Goal: Information Seeking & Learning: Check status

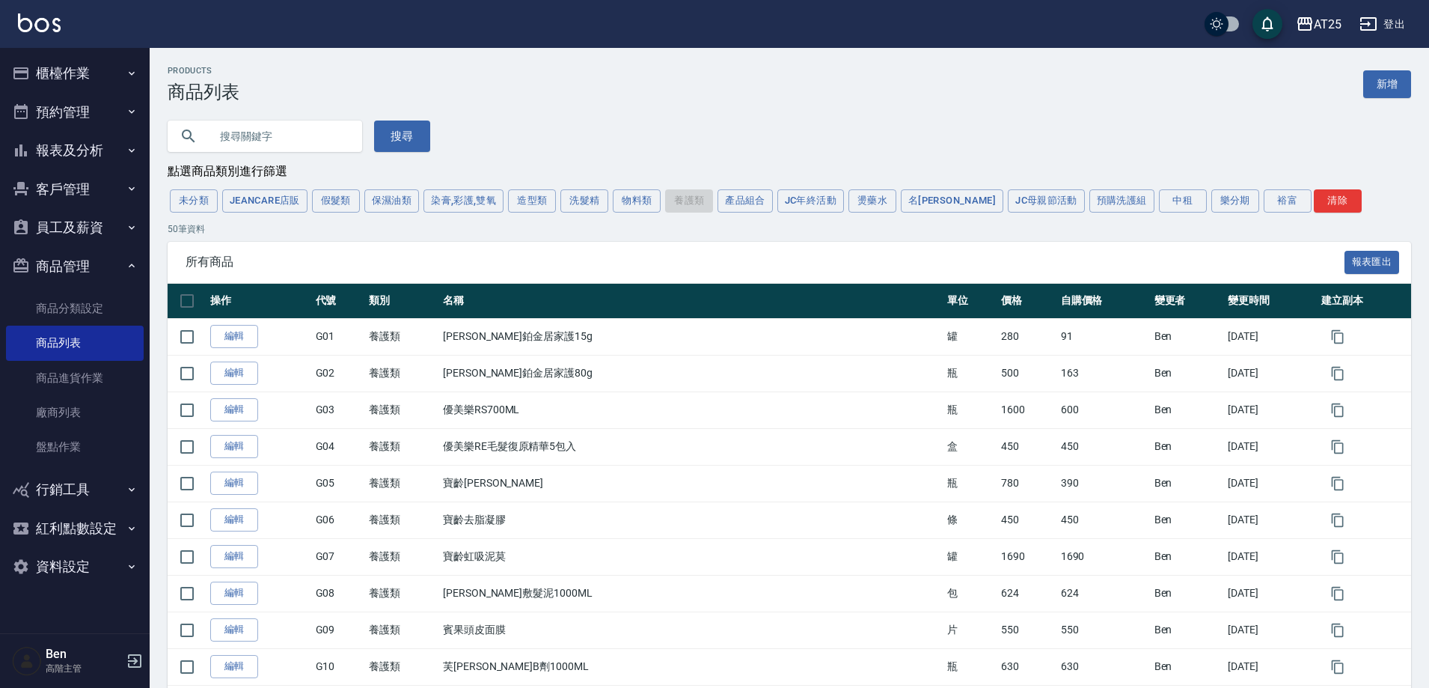
scroll to position [1537, 0]
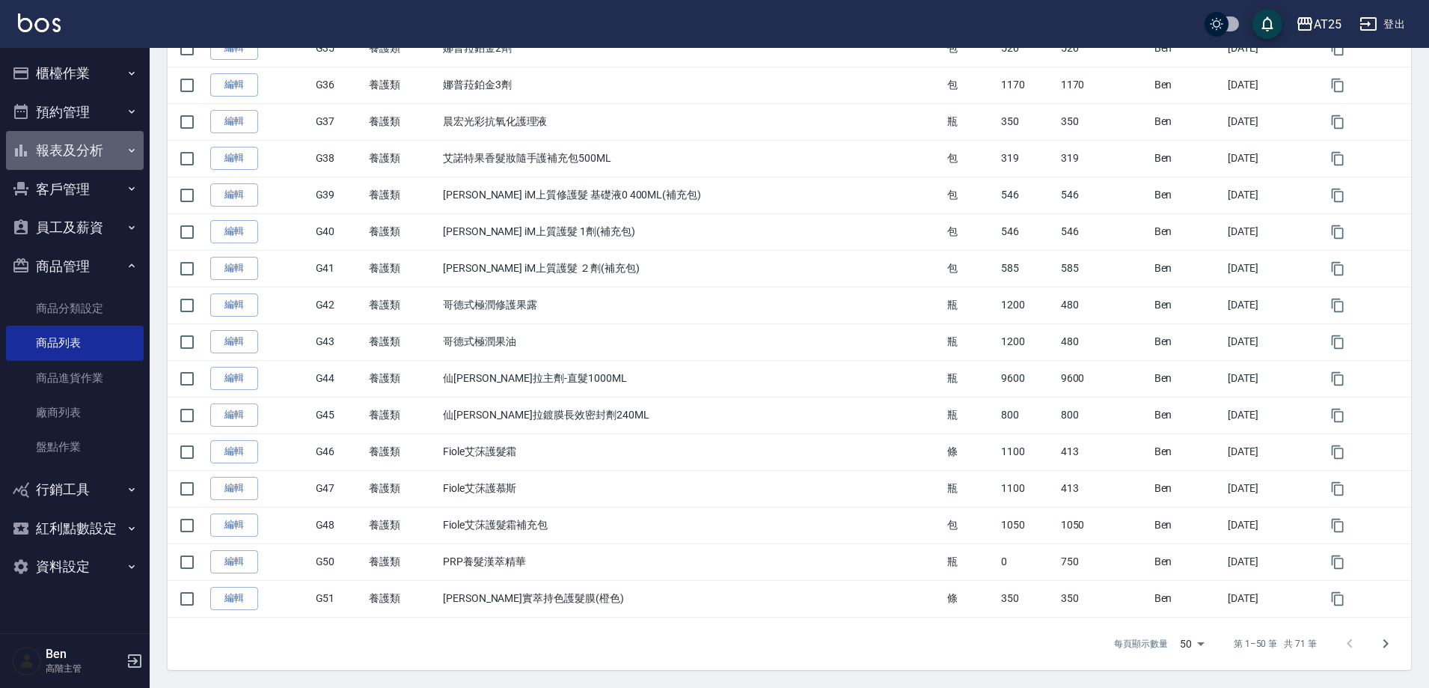
click at [49, 152] on button "報表及分析" at bounding box center [75, 150] width 138 height 39
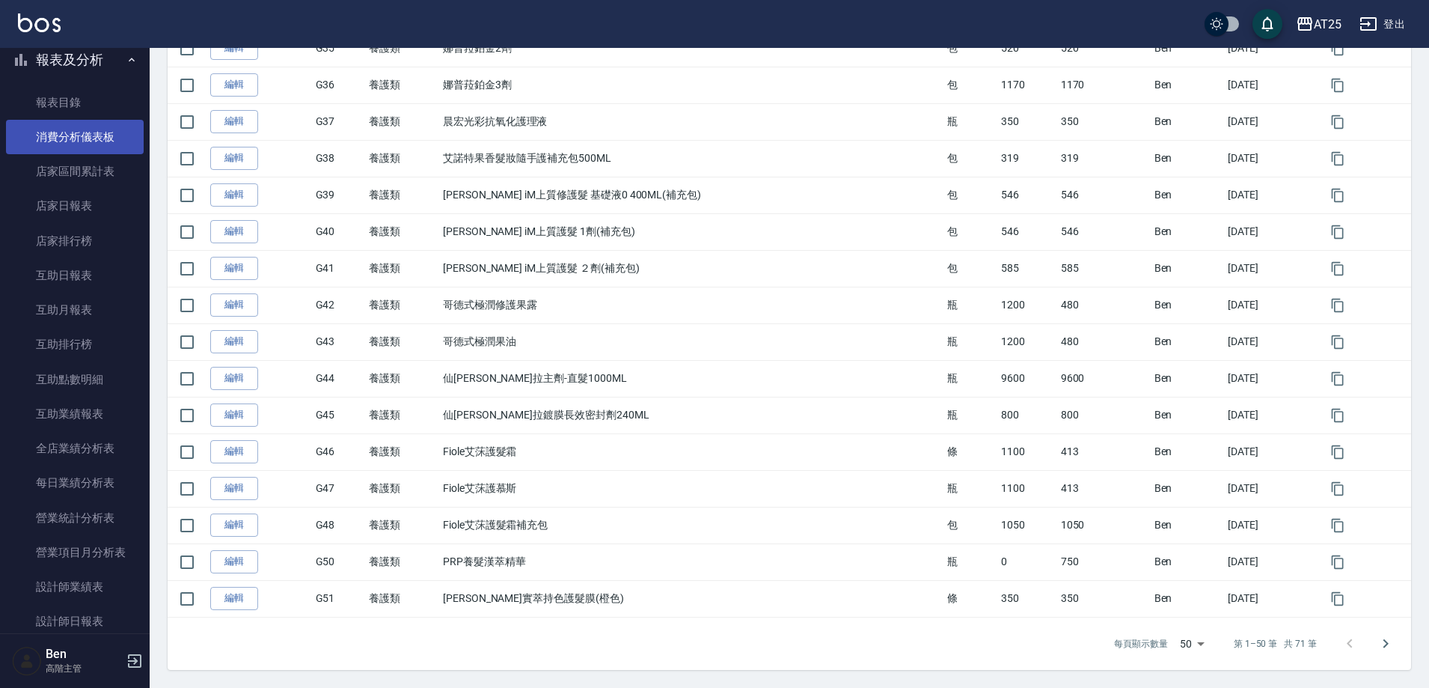
scroll to position [75, 0]
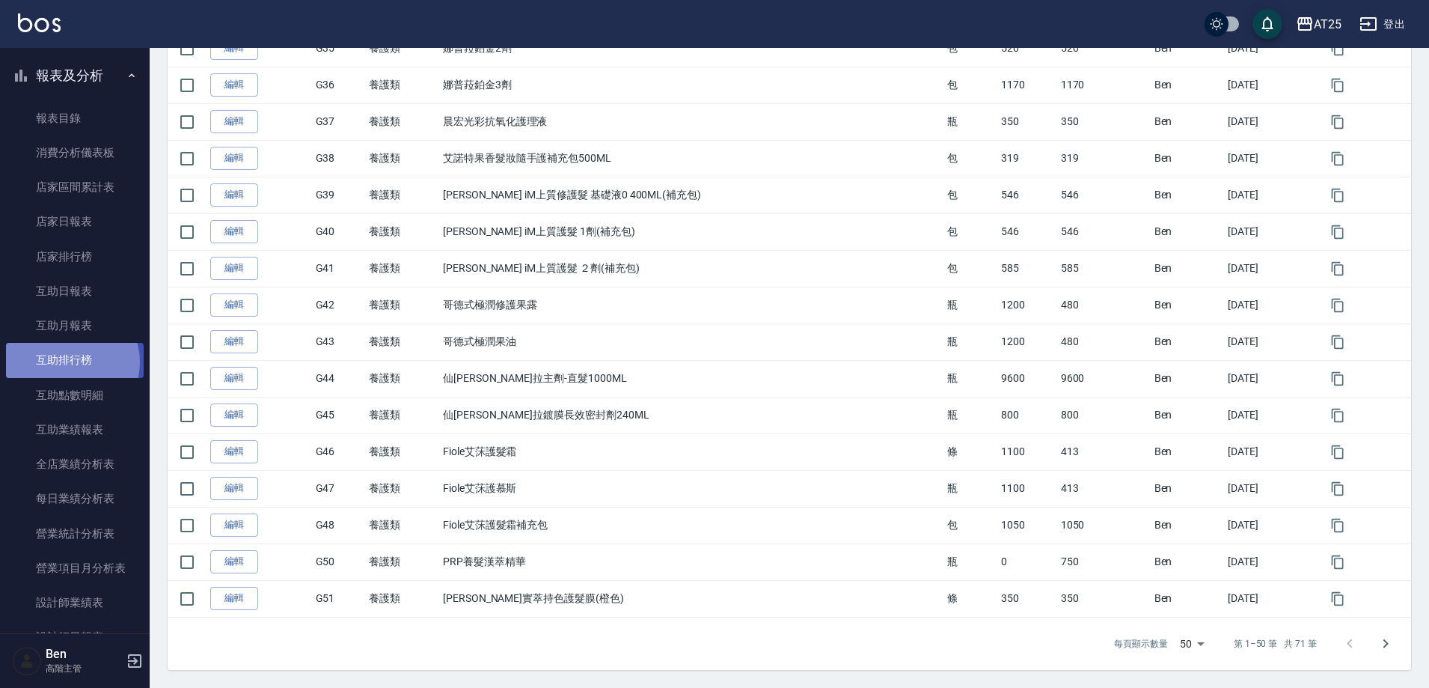
click at [69, 362] on link "互助排行榜" at bounding box center [75, 360] width 138 height 34
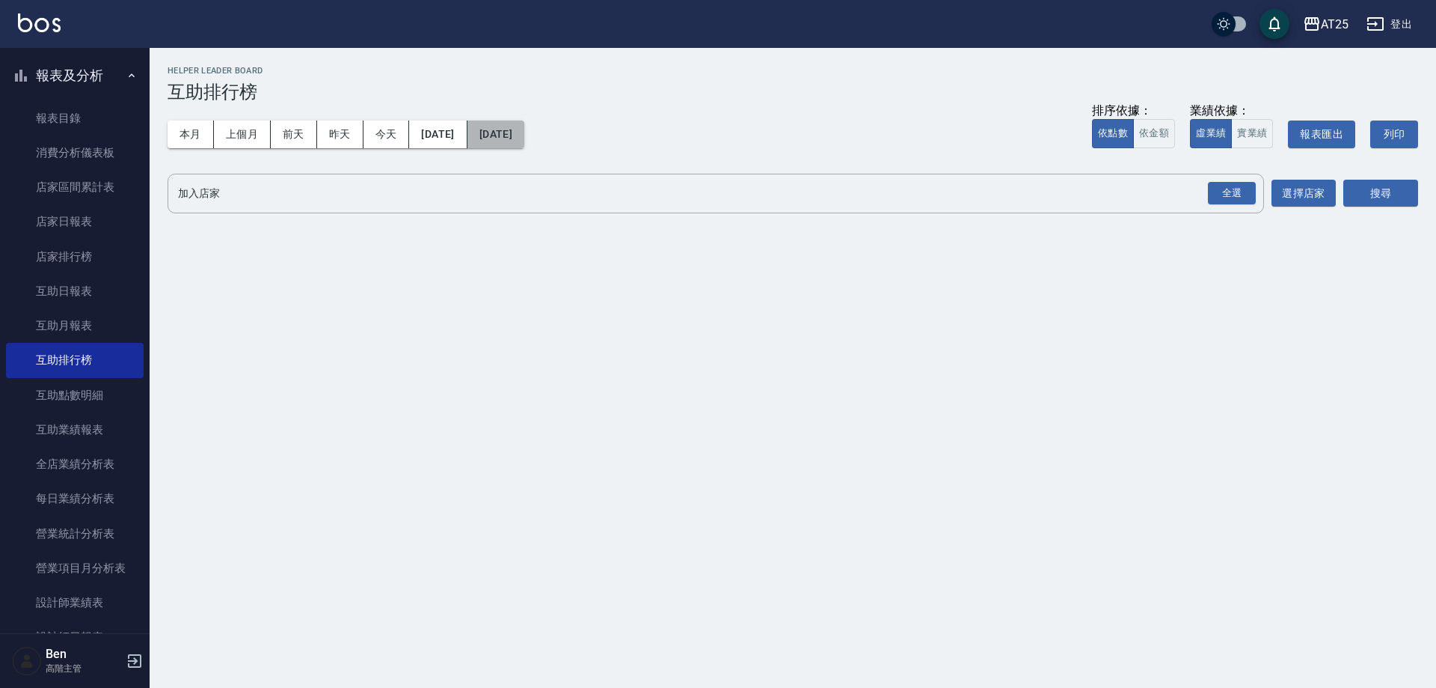
click at [524, 134] on button "[DATE]" at bounding box center [496, 134] width 57 height 28
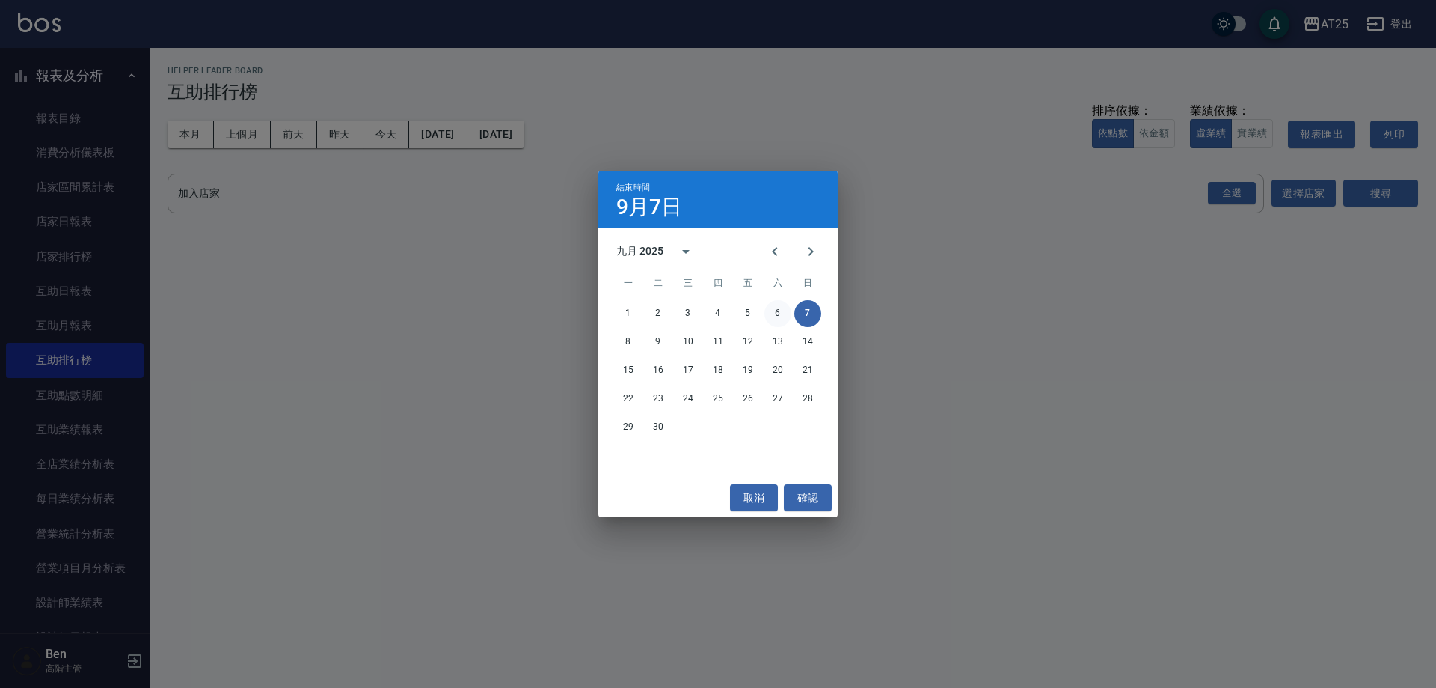
click at [776, 313] on button "6" at bounding box center [778, 313] width 27 height 27
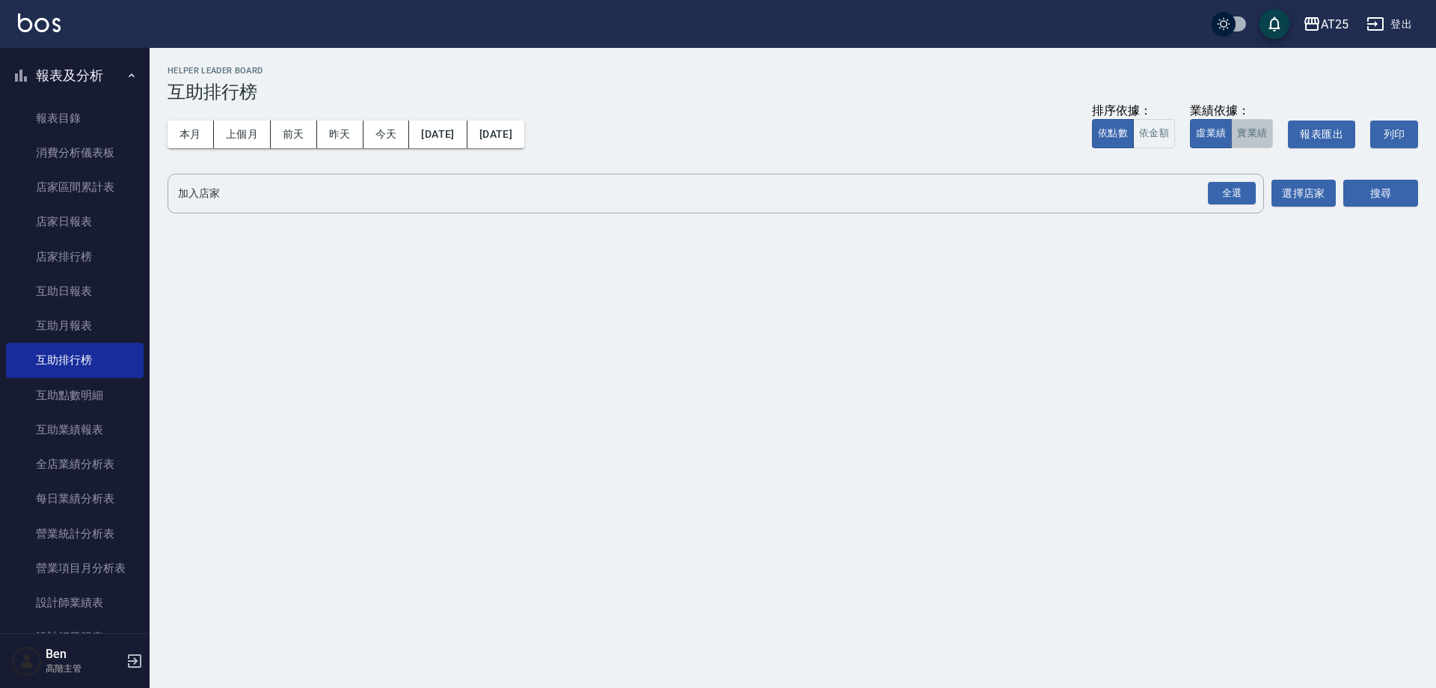
click at [1251, 139] on button "實業績" at bounding box center [1252, 133] width 42 height 29
click at [1226, 192] on div "全選" at bounding box center [1232, 193] width 48 height 23
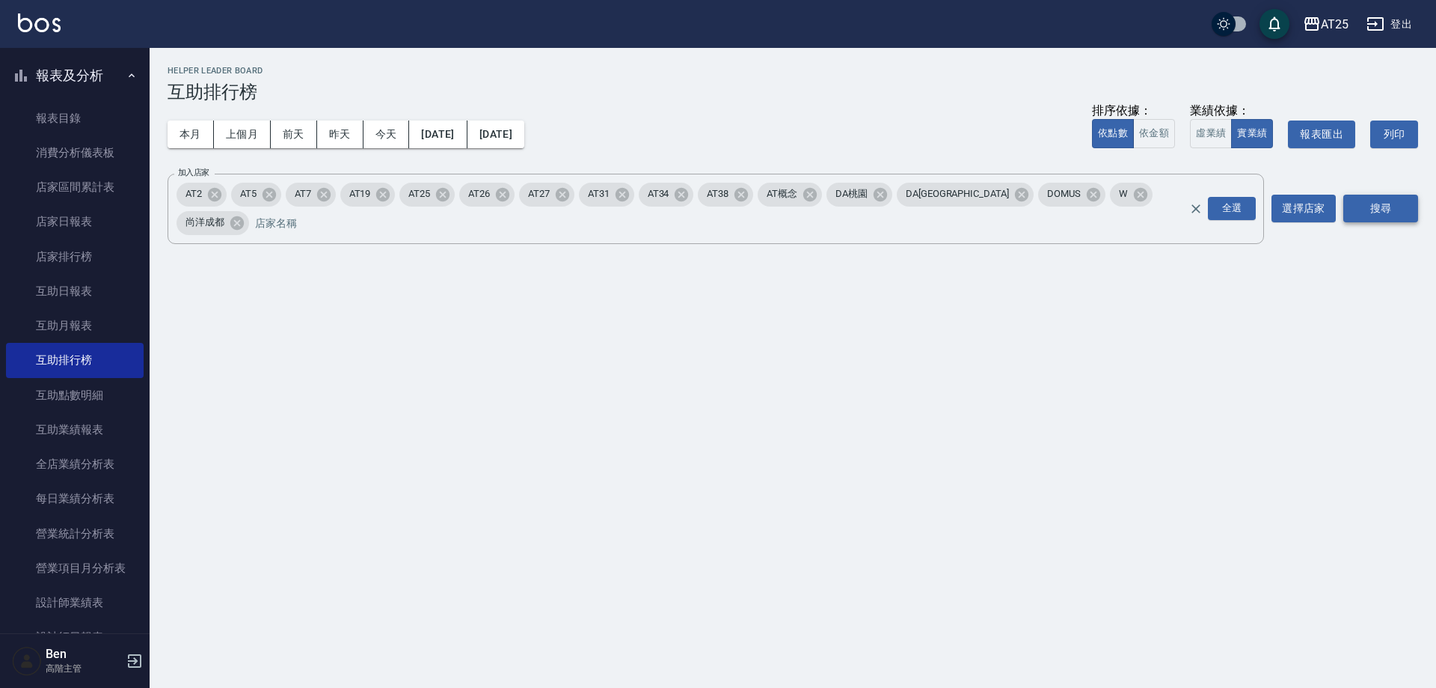
click at [1361, 195] on button "搜尋" at bounding box center [1381, 209] width 75 height 28
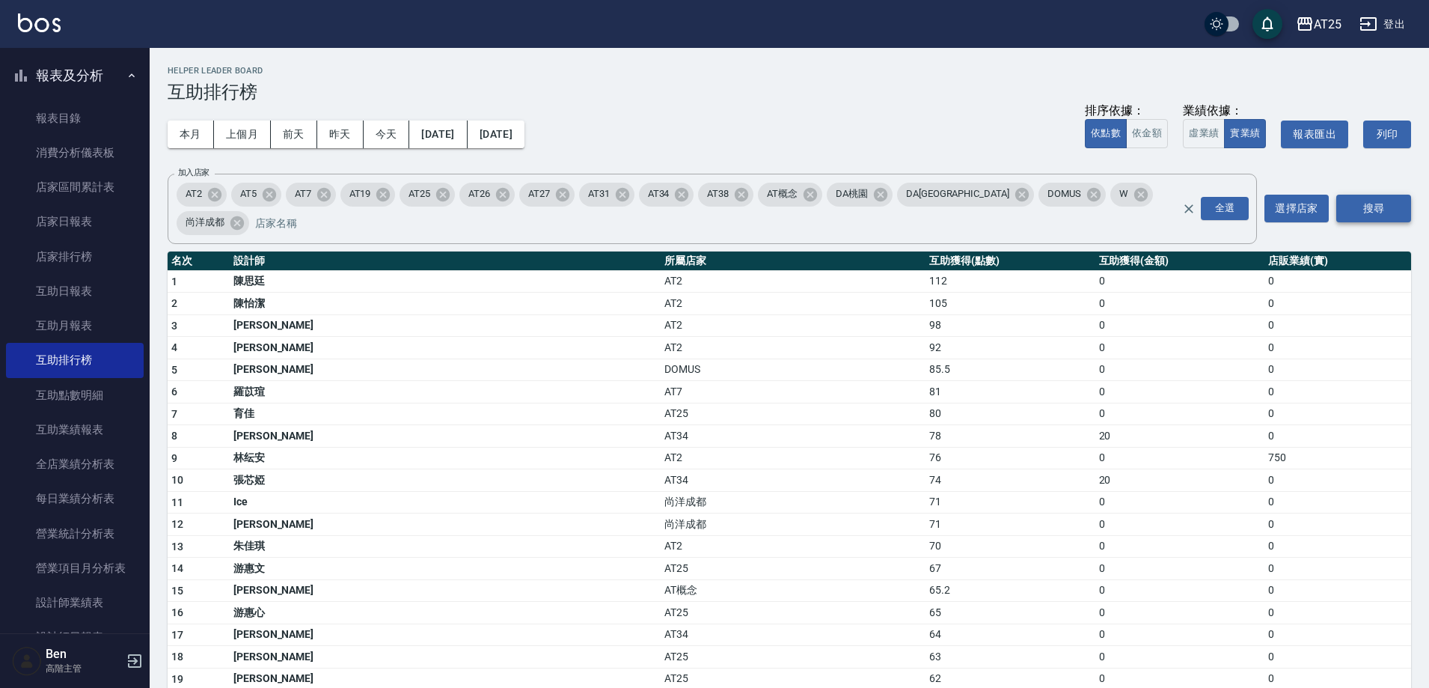
click at [1401, 195] on button "搜尋" at bounding box center [1373, 209] width 75 height 28
click at [1323, 123] on button "報表匯出" at bounding box center [1314, 134] width 67 height 28
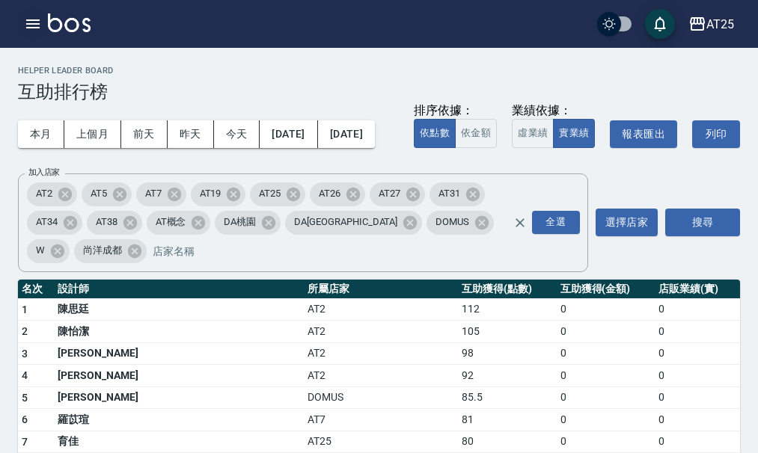
click at [20, 14] on button "button" at bounding box center [33, 24] width 30 height 30
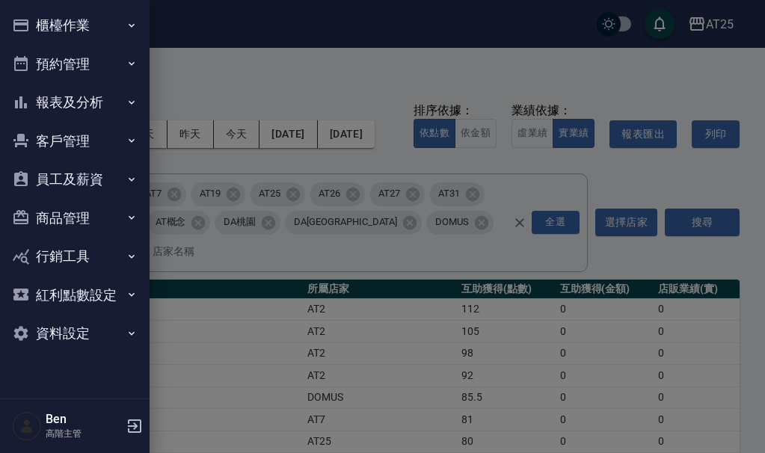
click at [78, 179] on button "員工及薪資" at bounding box center [75, 179] width 138 height 39
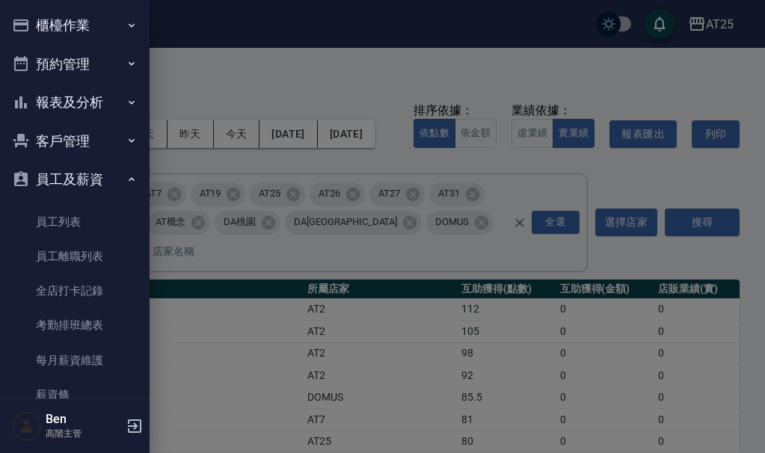
click at [78, 179] on button "員工及薪資" at bounding box center [75, 179] width 138 height 39
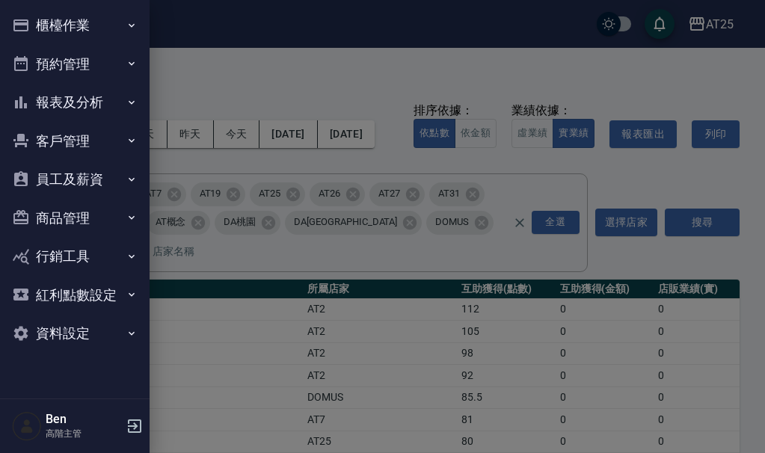
click at [76, 106] on button "報表及分析" at bounding box center [75, 102] width 138 height 39
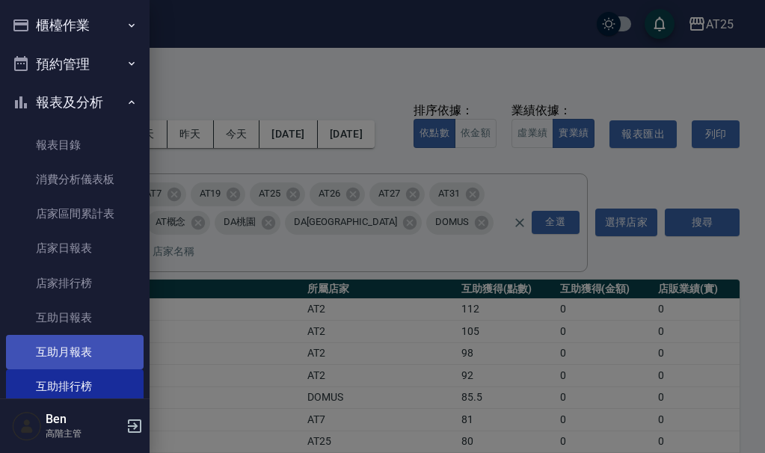
click at [97, 338] on link "互助月報表" at bounding box center [75, 352] width 138 height 34
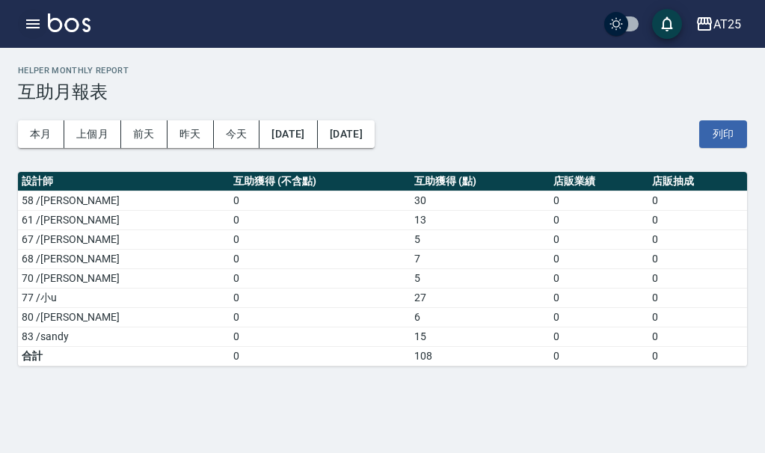
click at [40, 22] on icon "button" at bounding box center [33, 24] width 18 height 18
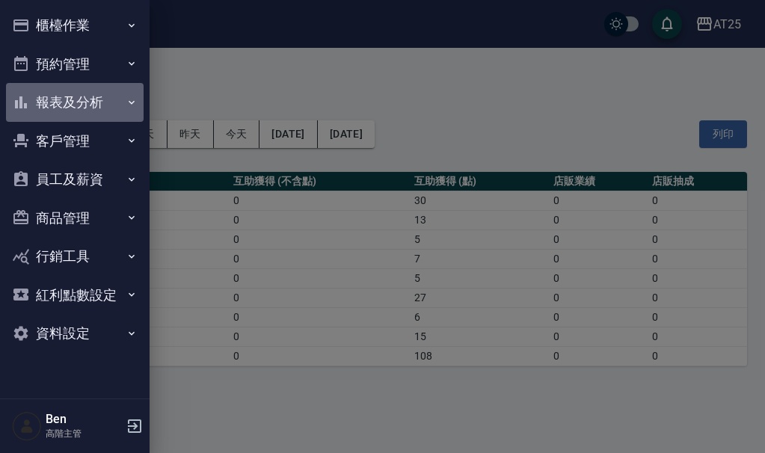
click at [95, 105] on button "報表及分析" at bounding box center [75, 102] width 138 height 39
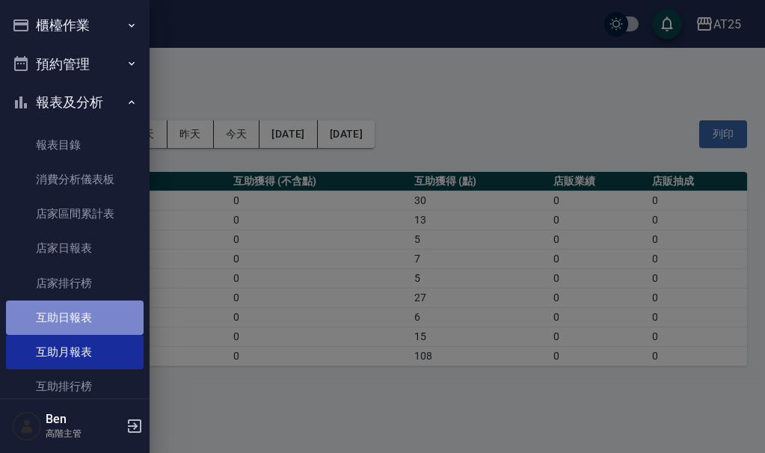
click at [94, 304] on link "互助日報表" at bounding box center [75, 318] width 138 height 34
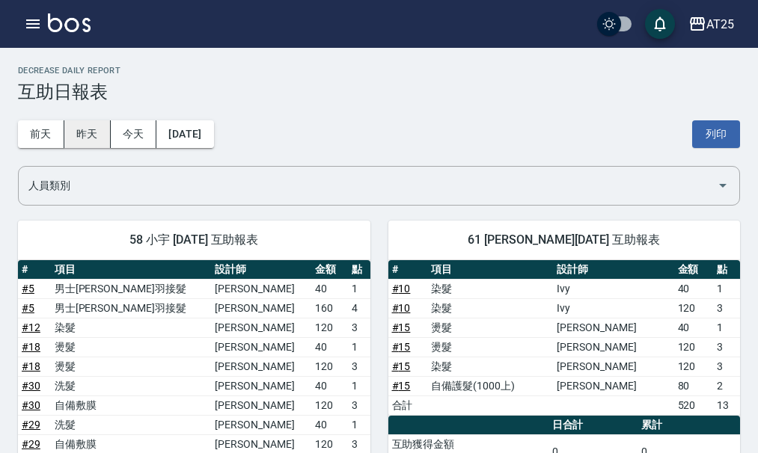
click at [84, 131] on button "昨天" at bounding box center [87, 134] width 46 height 28
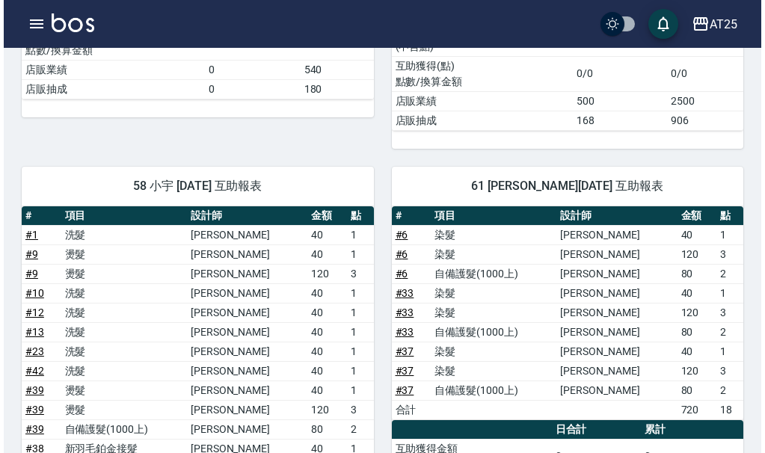
scroll to position [374, 0]
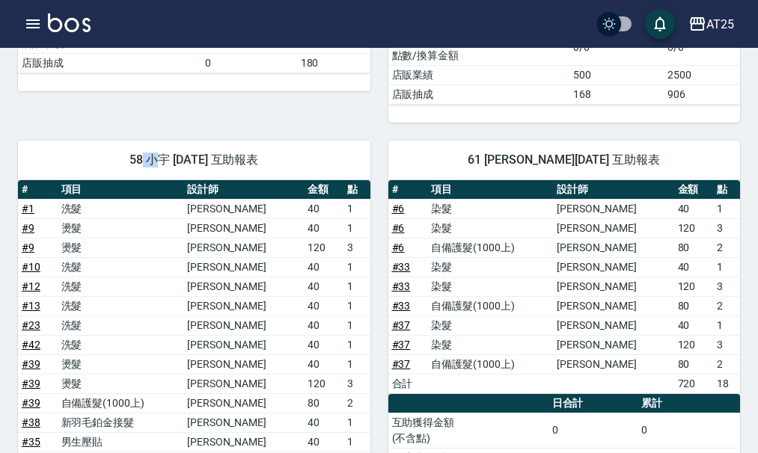
drag, startPoint x: 127, startPoint y: 129, endPoint x: 142, endPoint y: 129, distance: 15.0
click at [142, 153] on span "58 小宇 09/06/2025 互助報表" at bounding box center [194, 160] width 316 height 15
copy span "小"
click at [703, 23] on icon "button" at bounding box center [697, 23] width 15 height 13
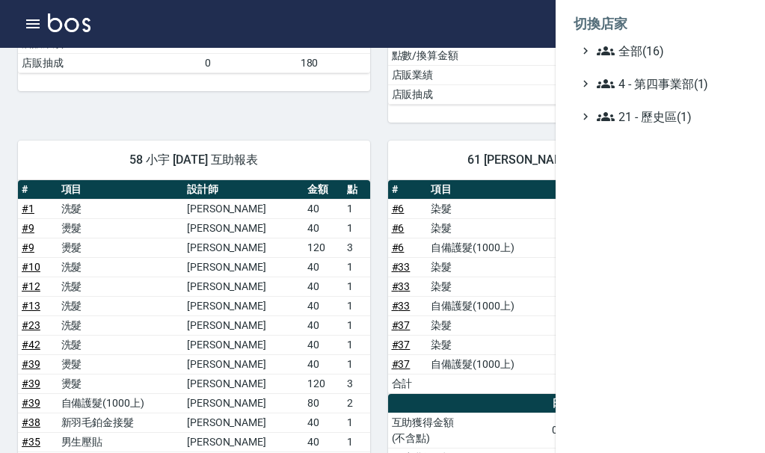
click at [697, 39] on li "切換店家" at bounding box center [661, 24] width 174 height 36
click at [700, 49] on span "全部(16)" at bounding box center [669, 51] width 144 height 18
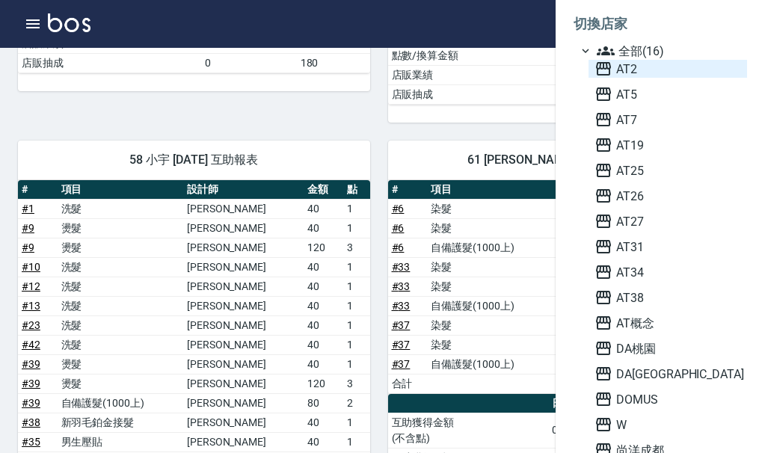
click at [667, 66] on span "AT2" at bounding box center [668, 69] width 147 height 18
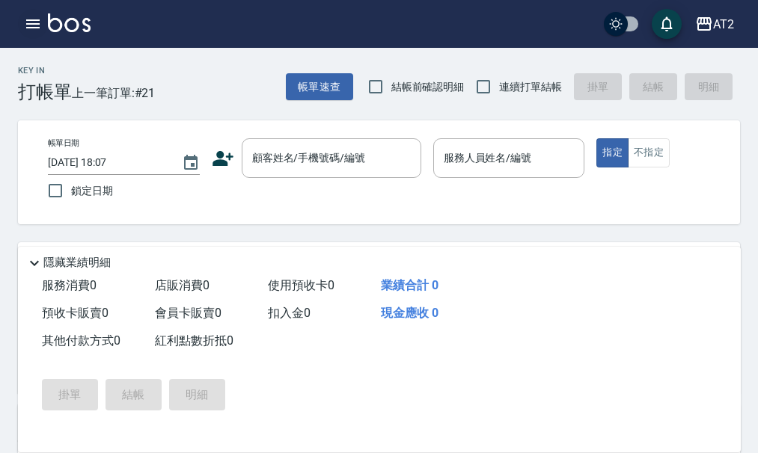
click at [37, 26] on icon "button" at bounding box center [33, 24] width 18 height 18
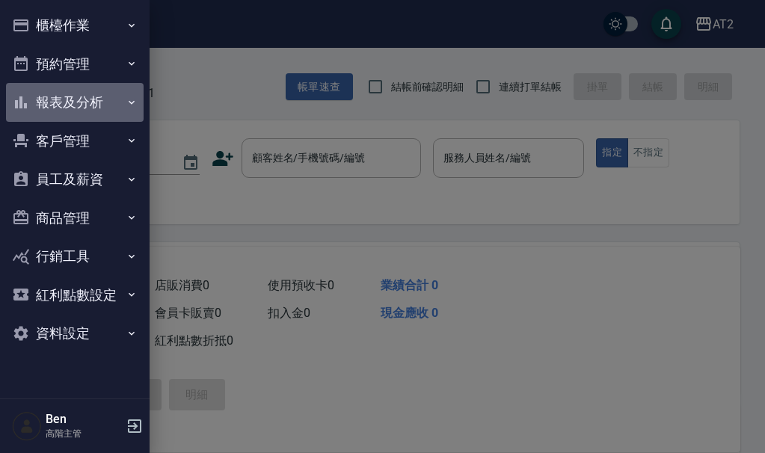
click at [115, 105] on button "報表及分析" at bounding box center [75, 102] width 138 height 39
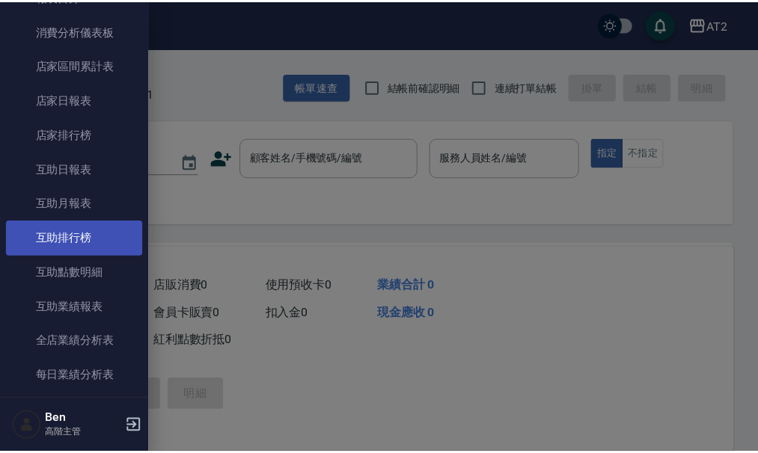
scroll to position [150, 0]
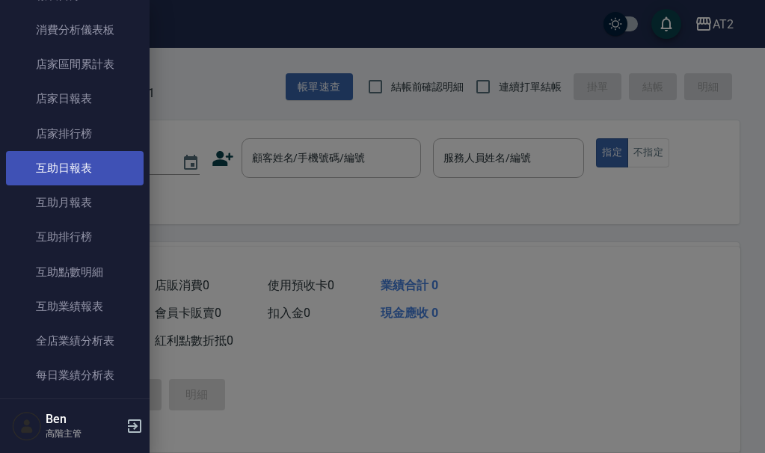
click at [77, 164] on link "互助日報表" at bounding box center [75, 168] width 138 height 34
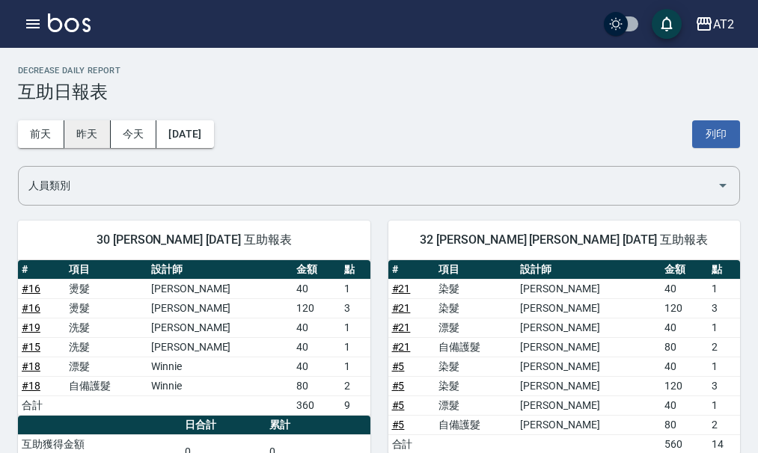
click at [88, 137] on button "昨天" at bounding box center [87, 134] width 46 height 28
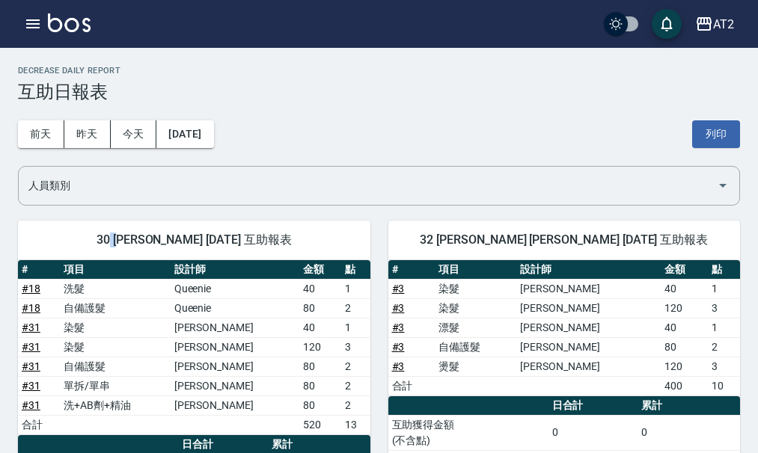
drag, startPoint x: 111, startPoint y: 239, endPoint x: 130, endPoint y: 239, distance: 19.5
click at [130, 239] on span "30 [PERSON_NAME] [DATE] 互助報表" at bounding box center [194, 240] width 316 height 15
click at [120, 241] on span "30 [PERSON_NAME] [DATE] 互助報表" at bounding box center [194, 240] width 316 height 15
copy span "小"
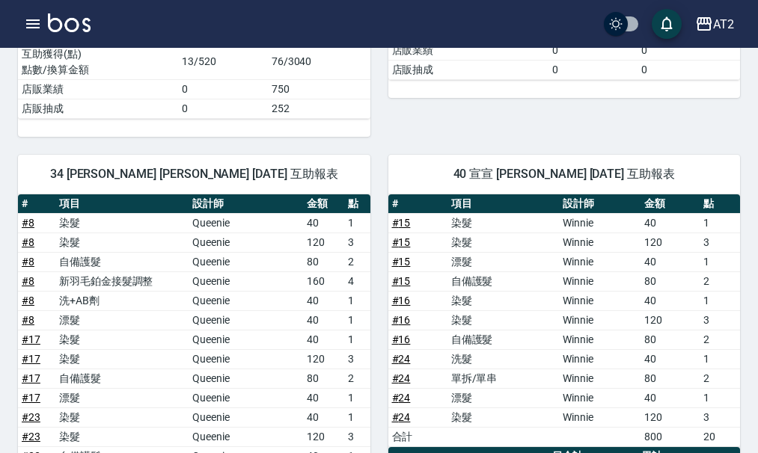
scroll to position [449, 0]
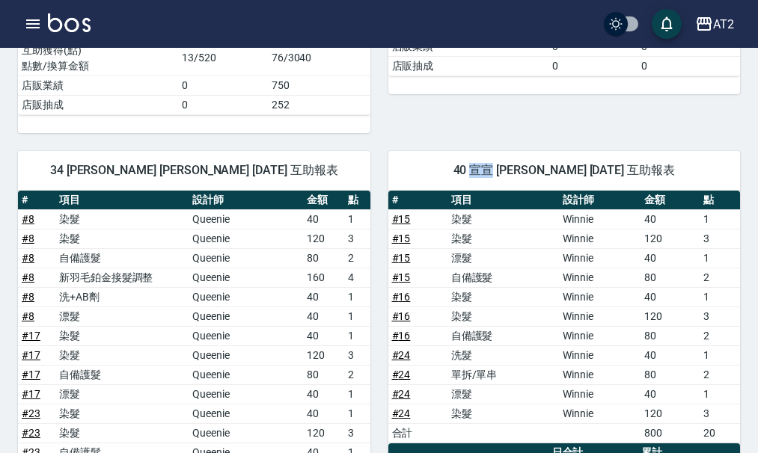
drag, startPoint x: 485, startPoint y: 165, endPoint x: 503, endPoint y: 172, distance: 19.2
click at [503, 172] on span "40 宣宣 [PERSON_NAME] [DATE] 互助報表" at bounding box center [564, 170] width 316 height 15
copy span "宣宣"
drag, startPoint x: 112, startPoint y: 168, endPoint x: 120, endPoint y: 168, distance: 8.3
click at [120, 168] on span "34 [PERSON_NAME] [PERSON_NAME] [DATE] 互助報表" at bounding box center [194, 170] width 316 height 15
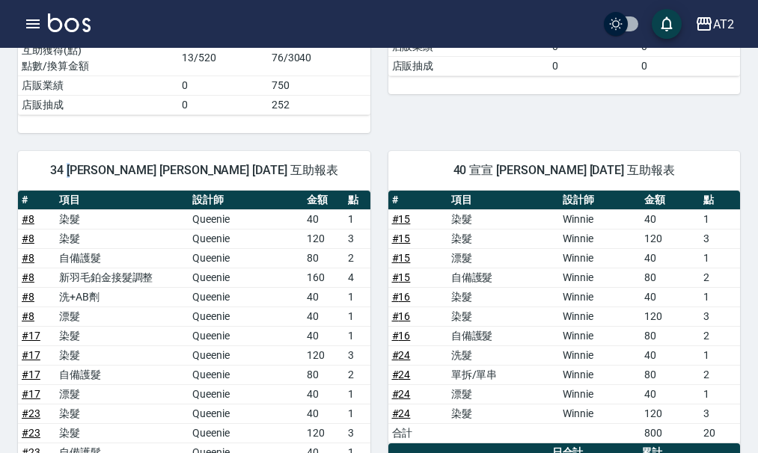
copy span "小"
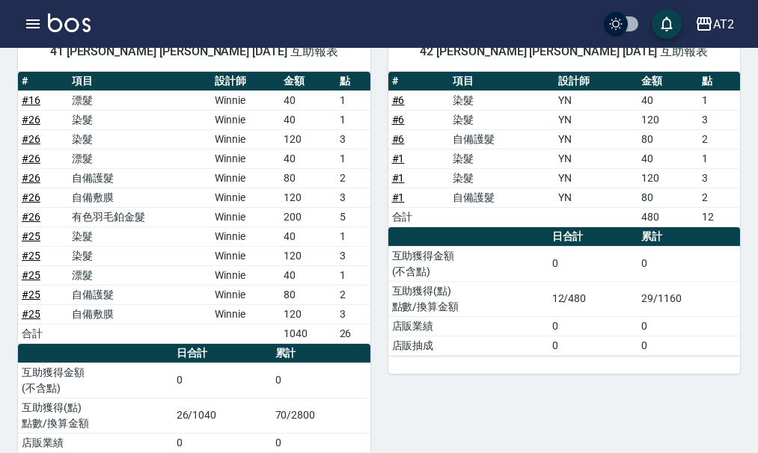
scroll to position [1047, 0]
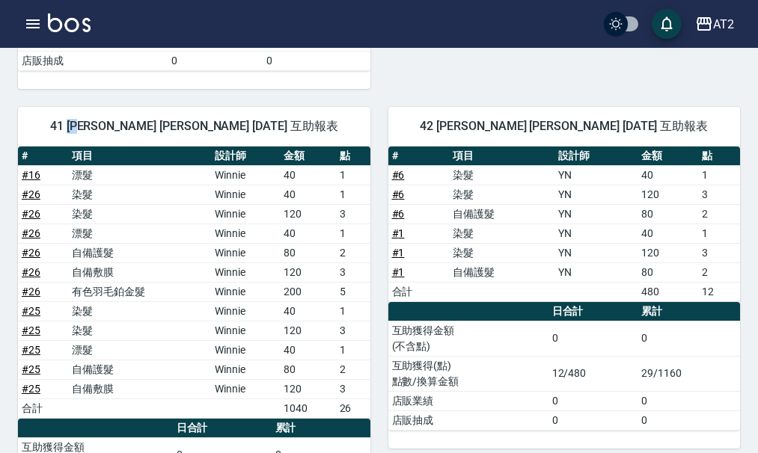
drag, startPoint x: 114, startPoint y: 123, endPoint x: 121, endPoint y: 124, distance: 7.6
click at [132, 124] on span "41 [PERSON_NAME] [PERSON_NAME] [DATE] 互助報表" at bounding box center [194, 126] width 316 height 15
copy span "柒柒"
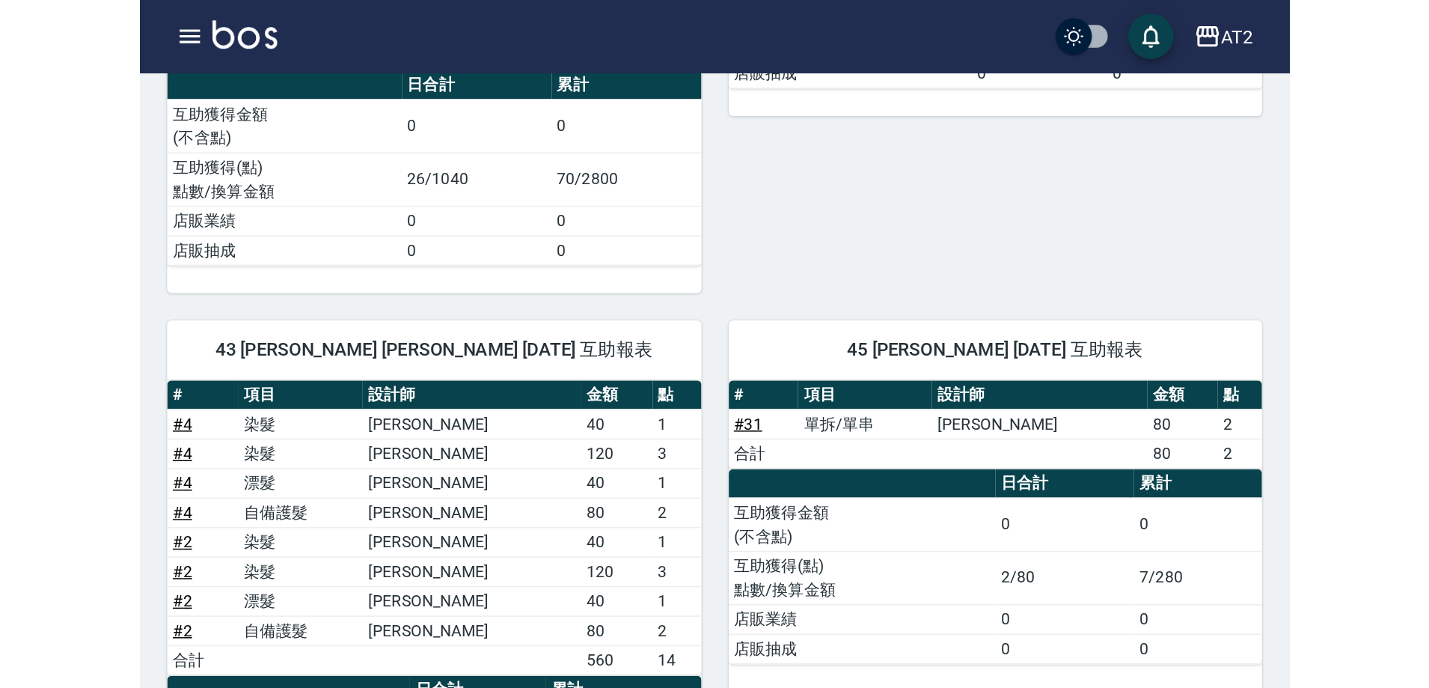
scroll to position [1421, 0]
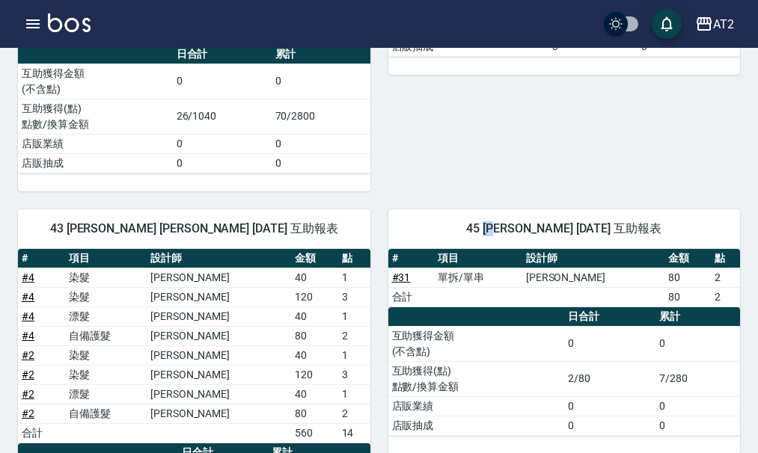
drag, startPoint x: 486, startPoint y: 227, endPoint x: 504, endPoint y: 227, distance: 18.0
click at [504, 227] on span "45 [PERSON_NAME] [DATE] 互助報表" at bounding box center [564, 228] width 316 height 15
copy span "[DEMOGRAPHIC_DATA]"
